Goal: Navigation & Orientation: Understand site structure

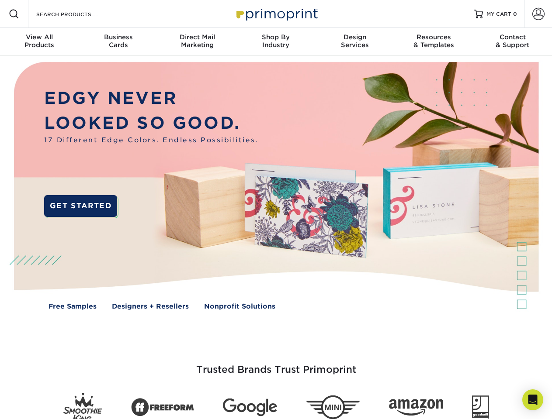
click at [276, 210] on img at bounding box center [276, 192] width 546 height 273
click at [14, 14] on span at bounding box center [14, 14] width 10 height 10
click at [538, 14] on span at bounding box center [538, 14] width 12 height 12
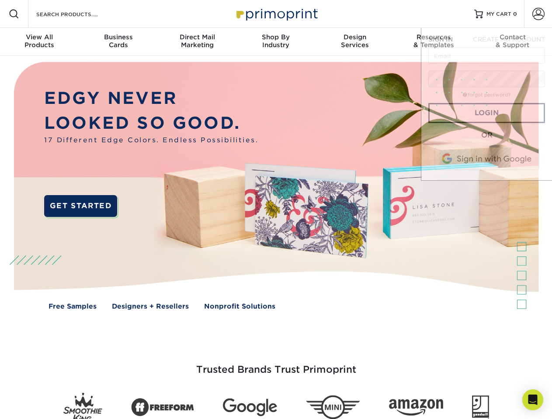
click at [39, 42] on div "View All Products" at bounding box center [39, 41] width 79 height 16
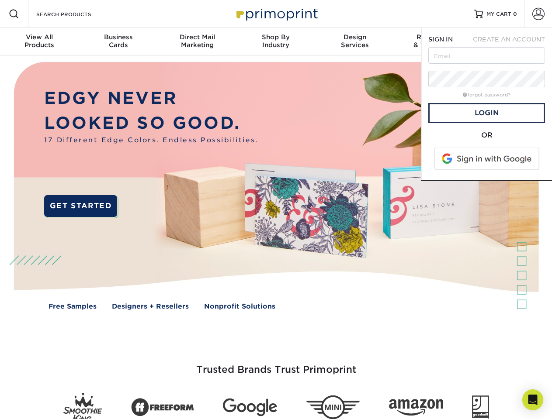
click at [118, 42] on div "Business Cards" at bounding box center [118, 41] width 79 height 16
click at [197, 42] on div "Direct Mail Marketing" at bounding box center [197, 41] width 79 height 16
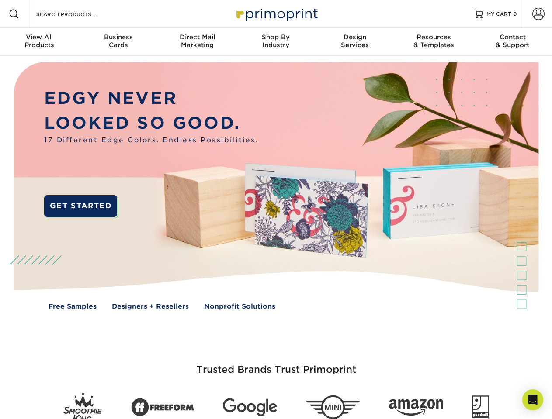
click at [276, 42] on div "Shop By Industry" at bounding box center [275, 41] width 79 height 16
click at [355, 42] on div "Design Services" at bounding box center [354, 41] width 79 height 16
click at [433, 42] on div "Resources & Templates" at bounding box center [433, 41] width 79 height 16
click at [512, 42] on div "Contact & Support" at bounding box center [512, 41] width 79 height 16
